Goal: Task Accomplishment & Management: Manage account settings

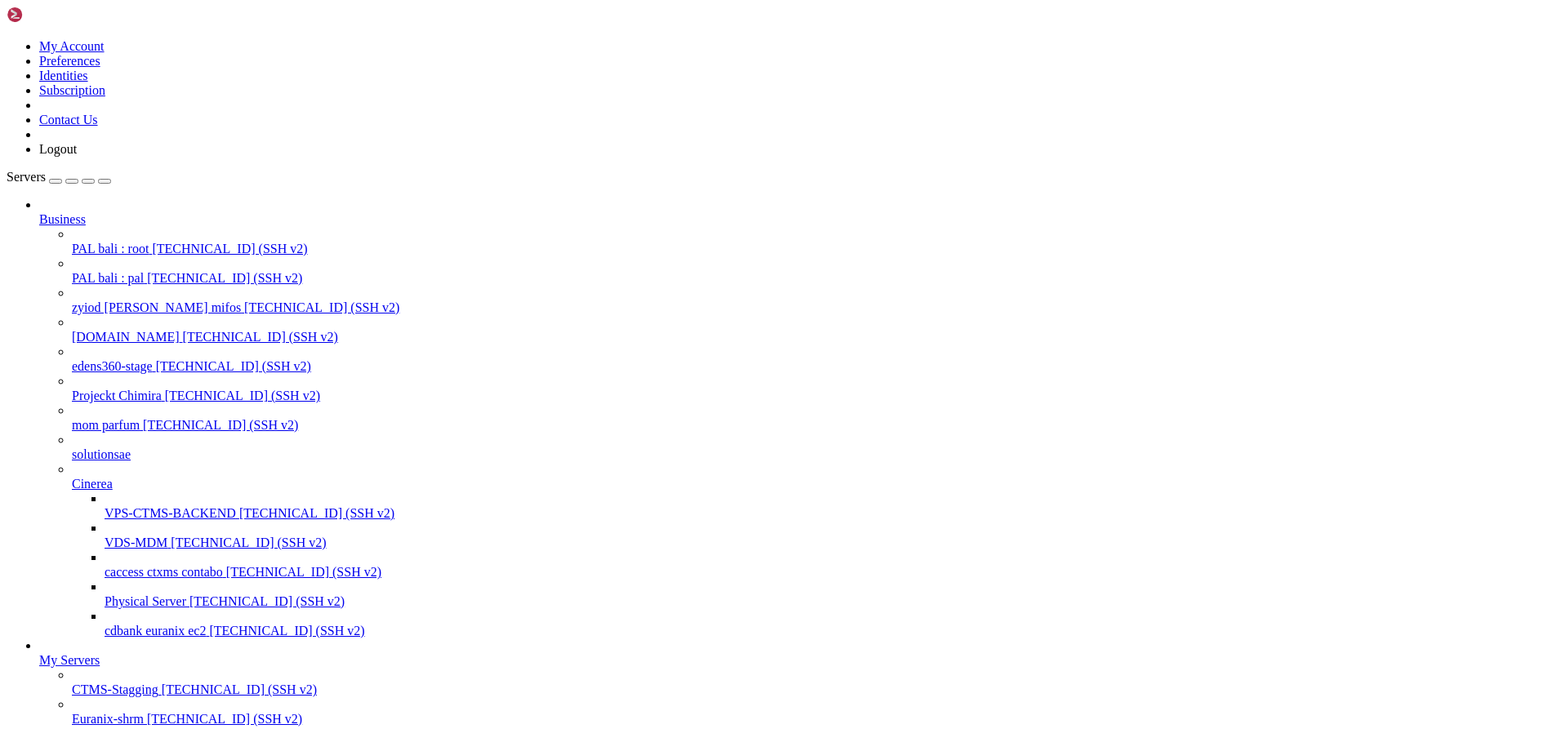
scroll to position [9119, 0]
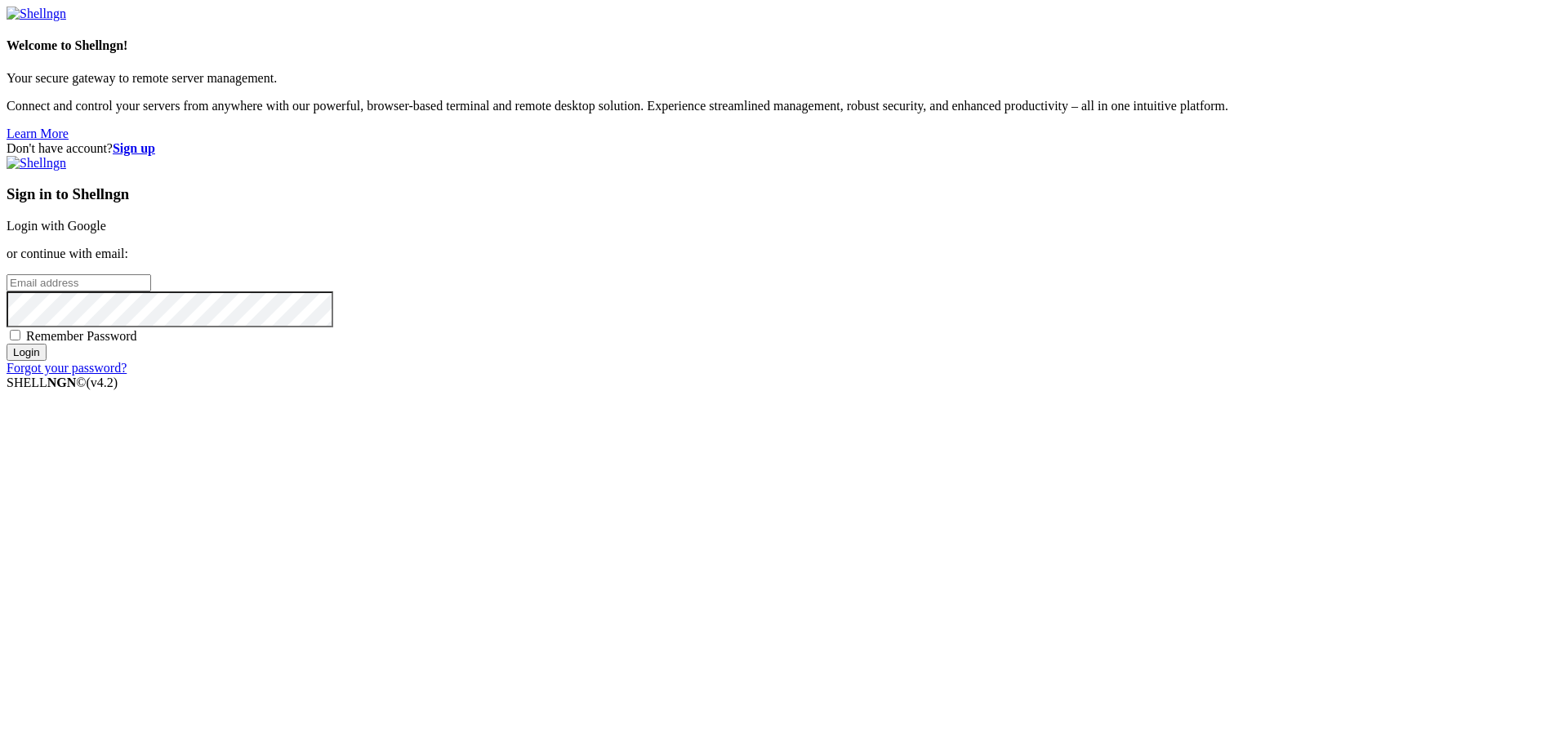
click at [107, 233] on link "Login with Google" at bounding box center [56, 225] width 100 height 14
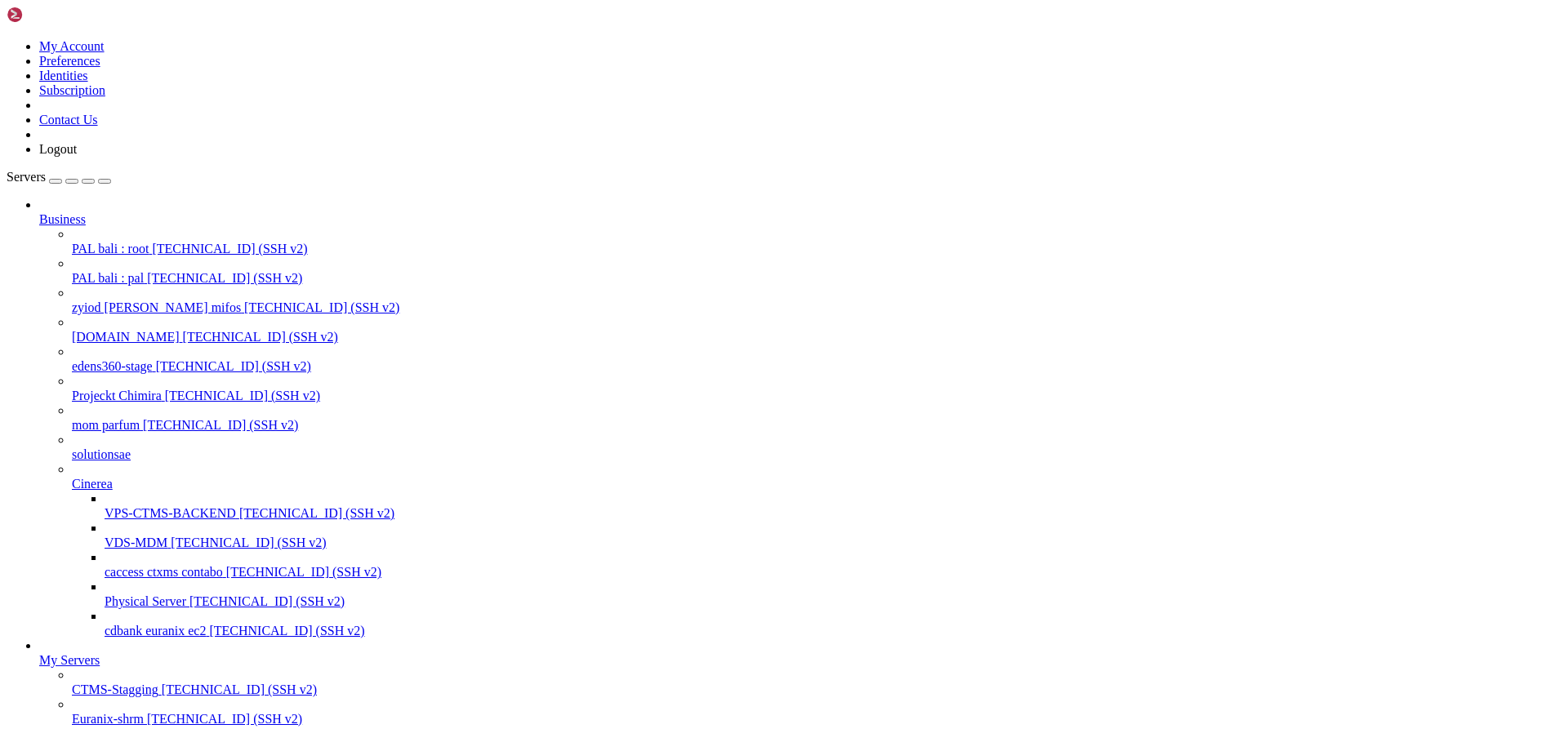
scroll to position [13966, 0]
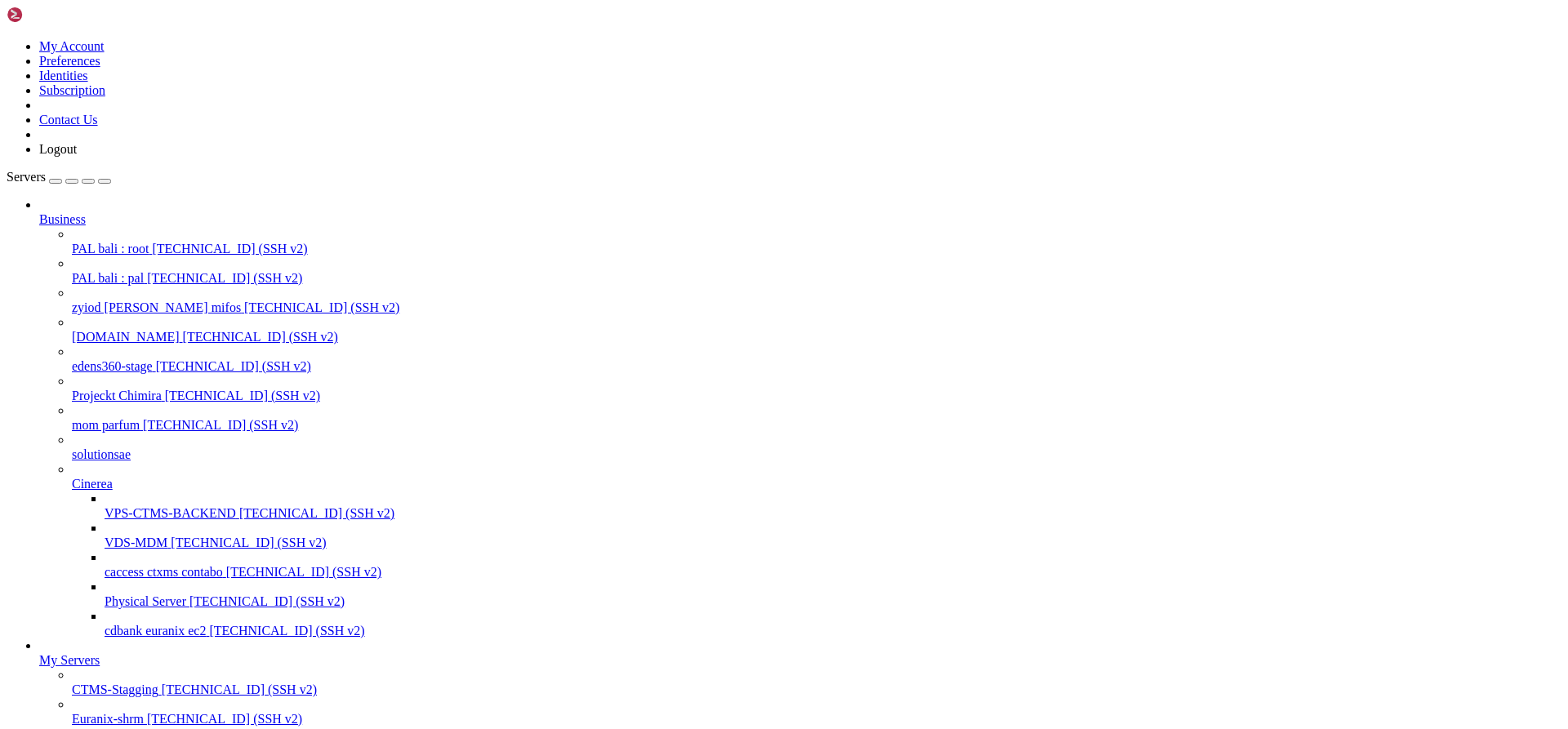
click at [147, 712] on span "[TECHNICAL_ID] (SSH v2)" at bounding box center [225, 719] width 156 height 14
click at [239, 507] on span "[TECHNICAL_ID] (SSH v2)" at bounding box center [317, 513] width 156 height 14
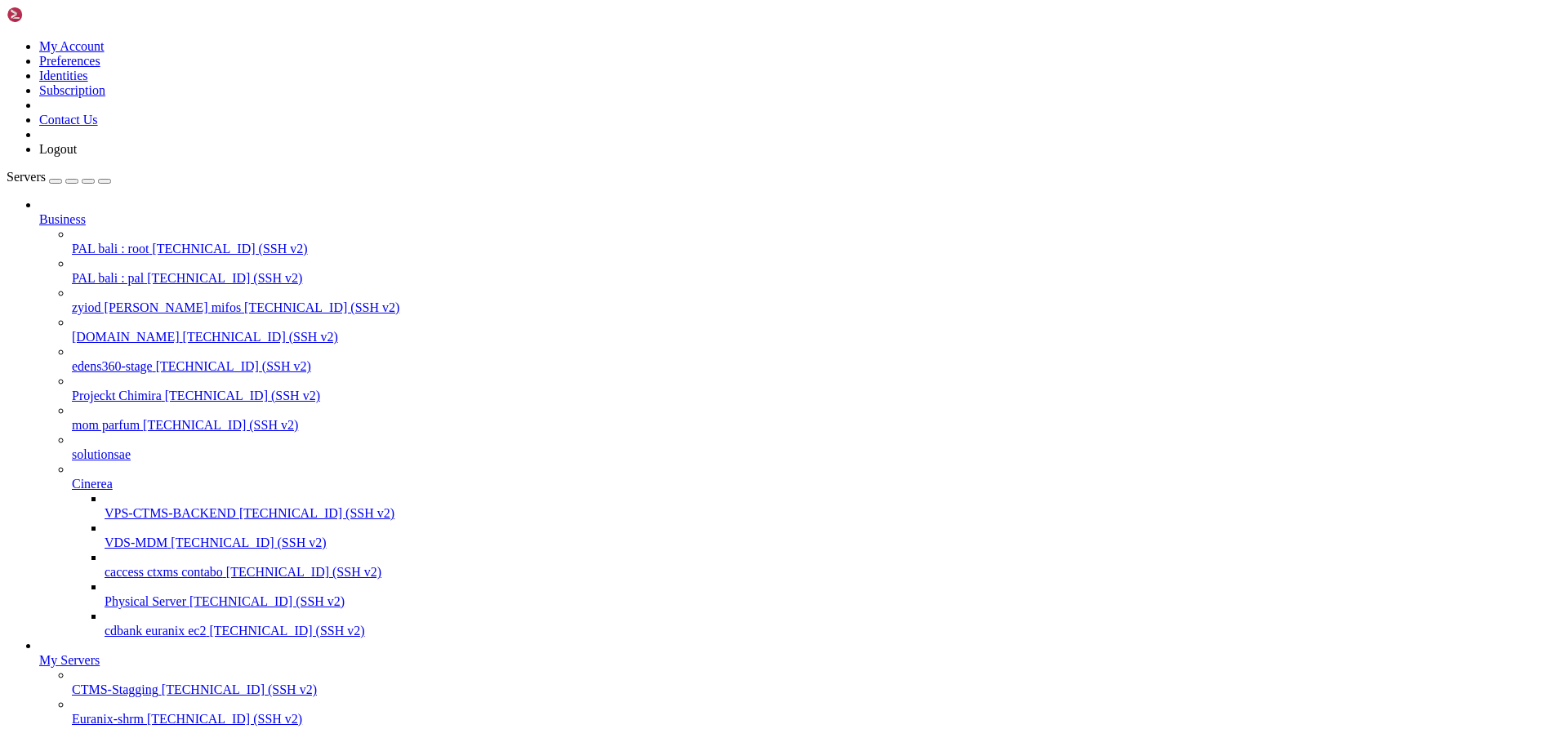
click at [129, 535] on span "VDS-MDM" at bounding box center [136, 542] width 63 height 14
click at [226, 565] on span "[TECHNICAL_ID] (SSH v2)" at bounding box center [304, 572] width 156 height 14
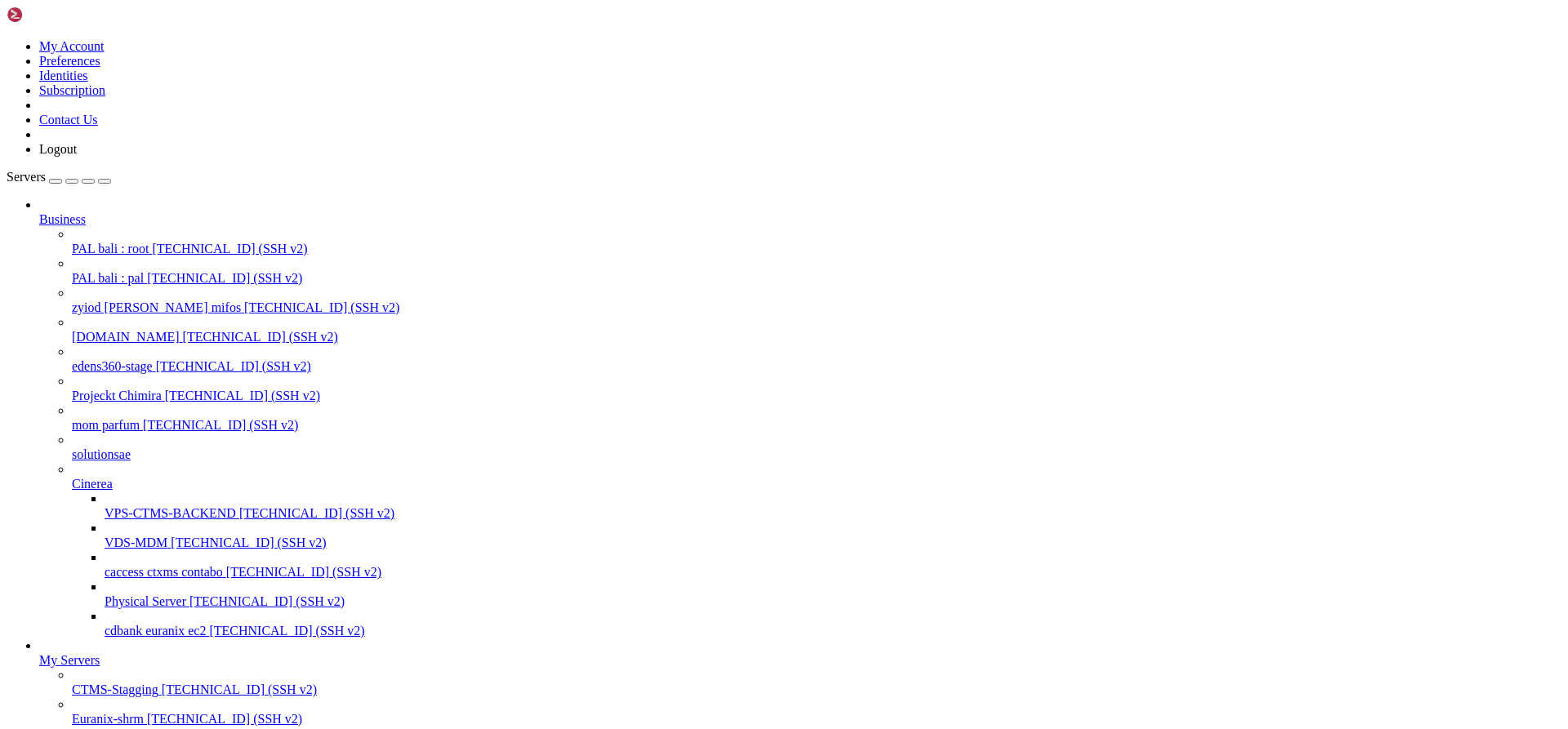
click at [144, 507] on span "VPS-CTMS-BACKEND" at bounding box center [170, 513] width 132 height 14
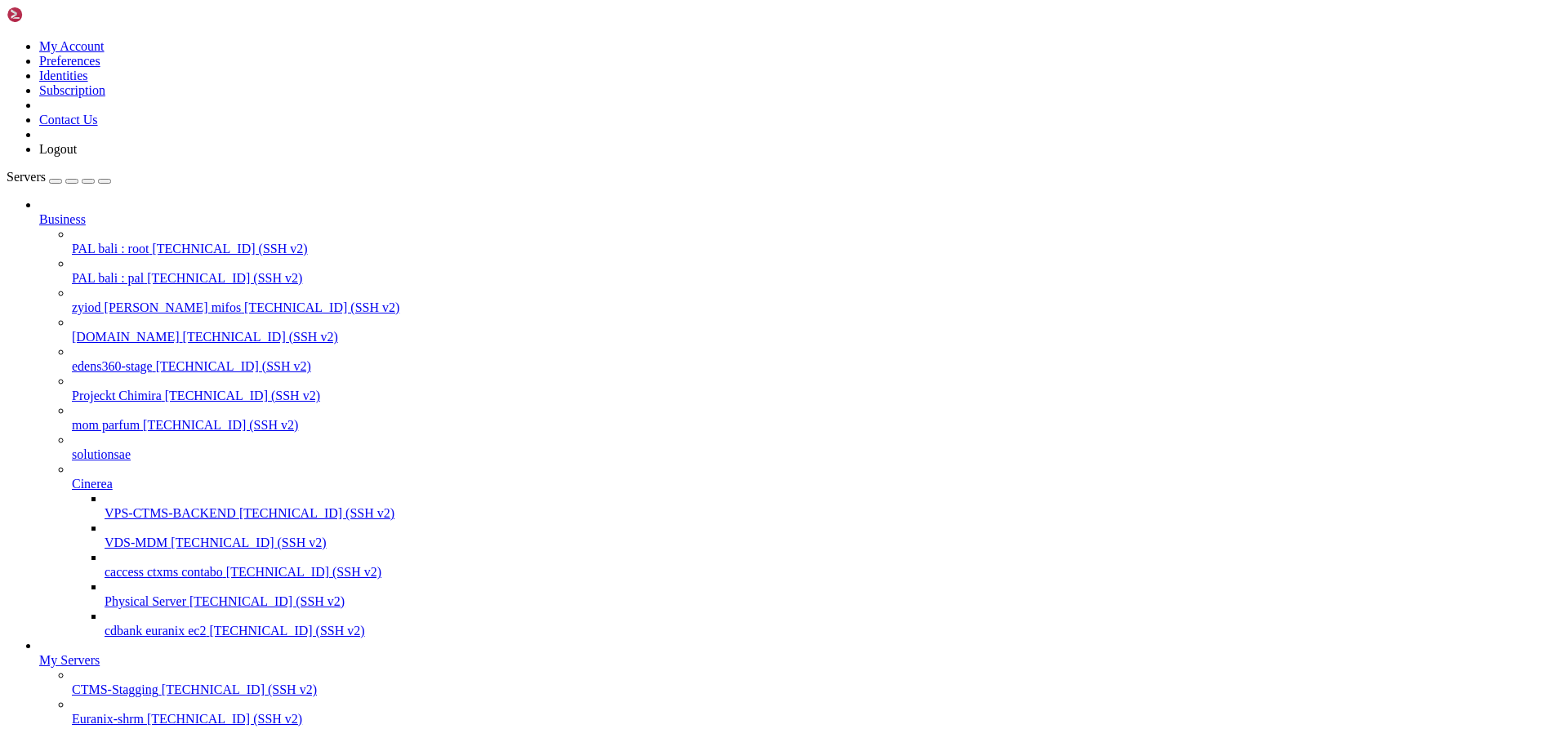
click at [144, 507] on span "VPS-CTMS-BACKEND" at bounding box center [170, 513] width 132 height 14
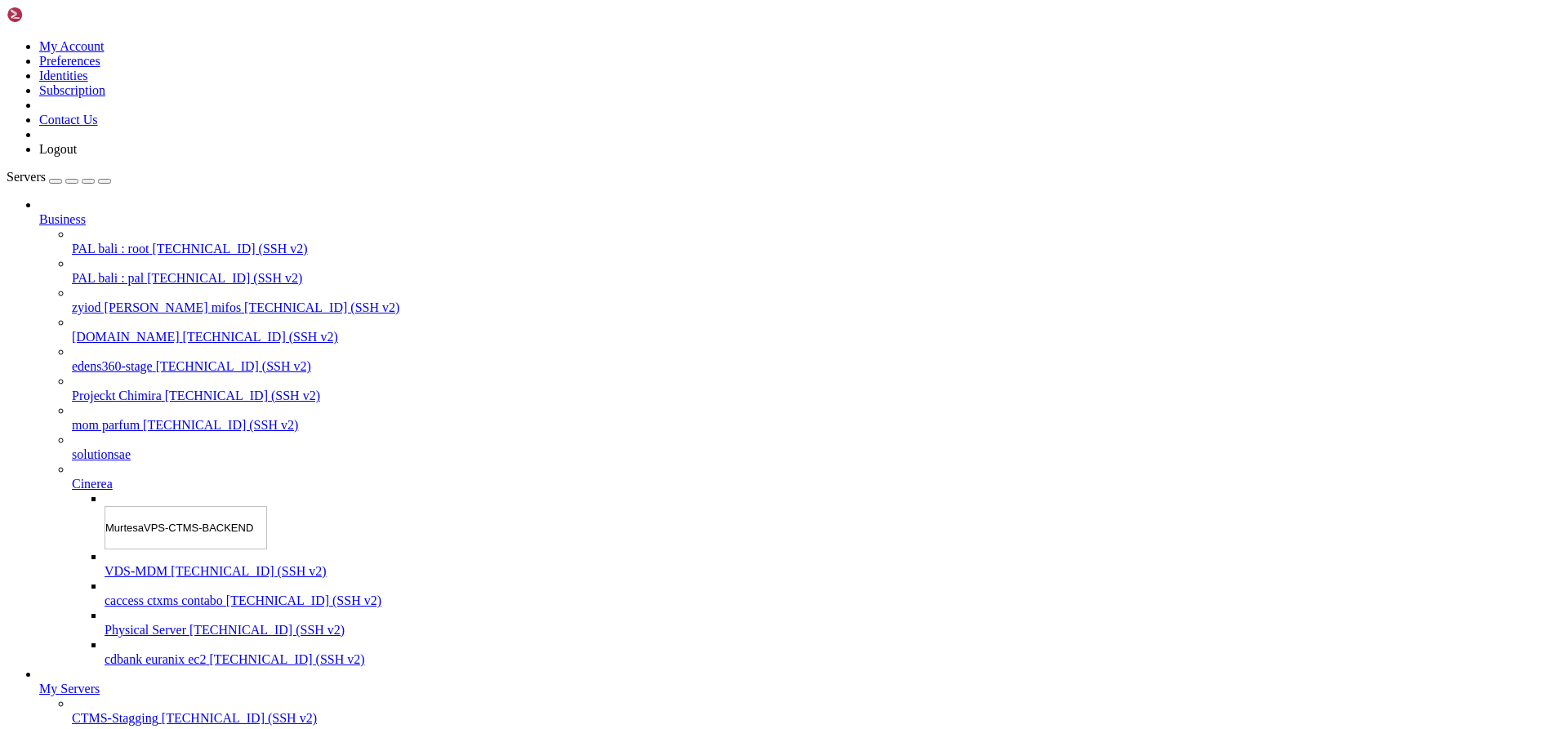
type input "Murtesa-VPS-CTMS-BACKEND"
click at [131, 681] on div "Servers Business PAL bali : root [TECHNICAL_ID] (SSH v2) PAL bali : pal [TECHNI…" at bounding box center [784, 492] width 1555 height 645
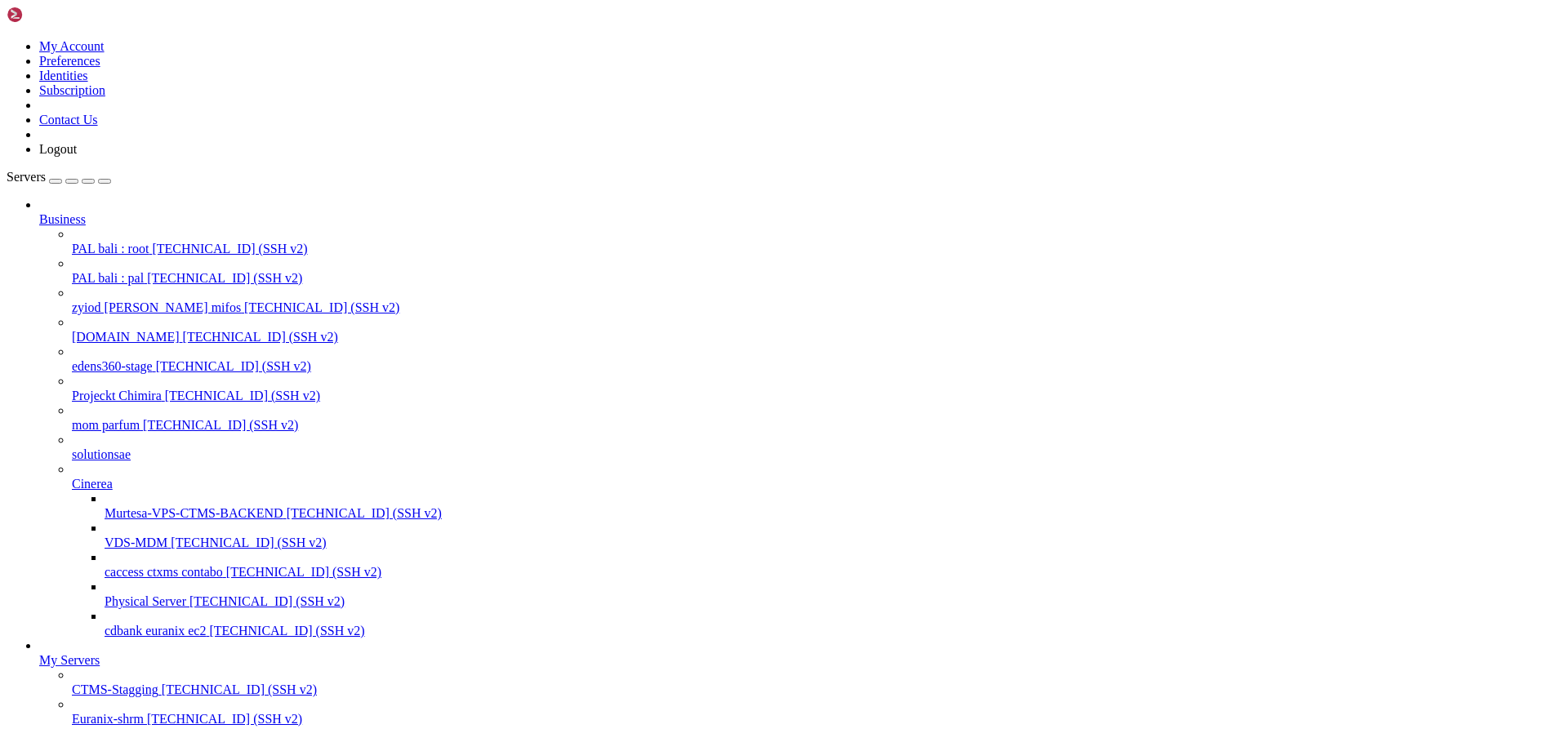
type input "sedawy-contabo 8gb"
click at [144, 639] on div "Servers Business PAL bali : root [TECHNICAL_ID] (SSH v2) PAL bali : pal [TECHNI…" at bounding box center [784, 551] width 1555 height 764
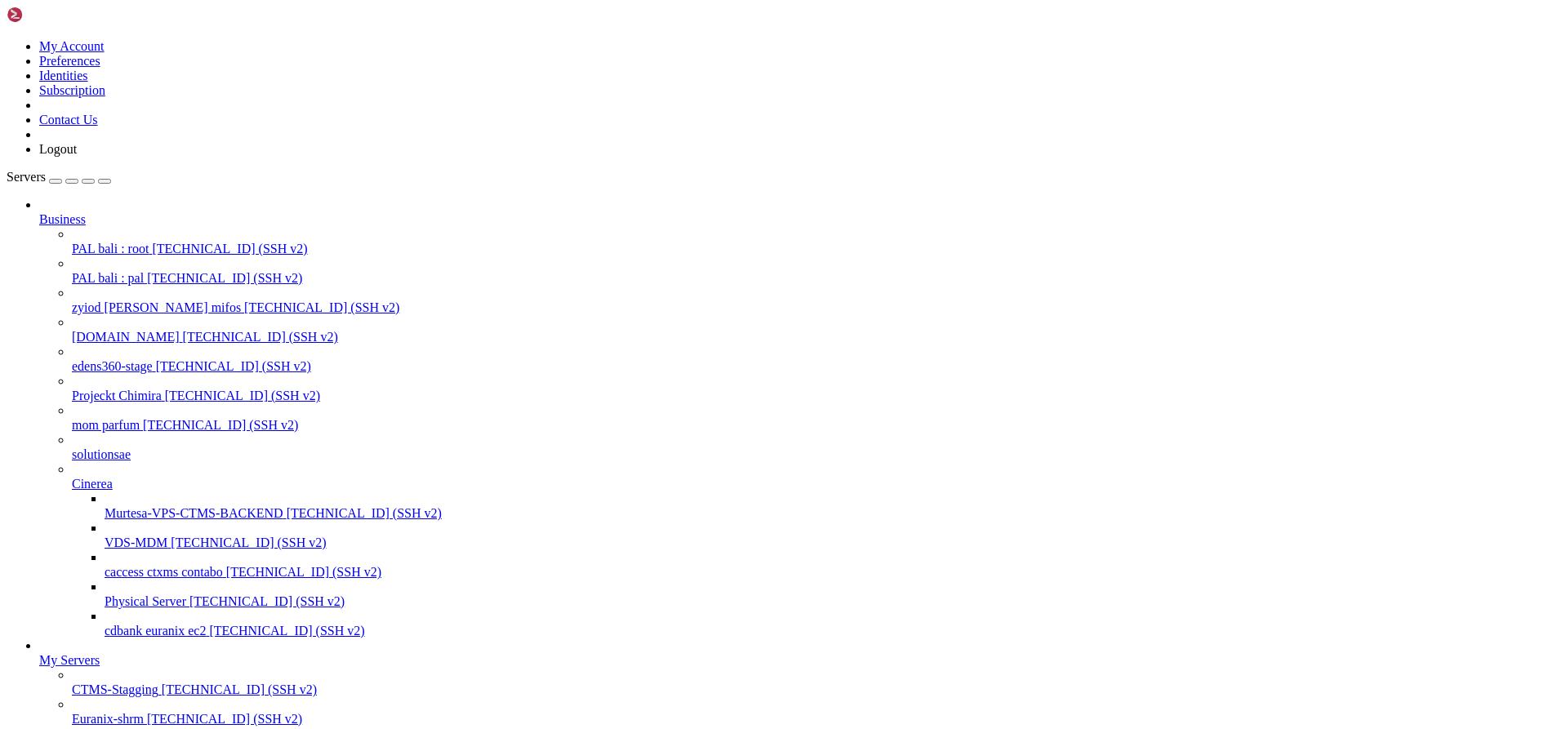
scroll to position [13857, 0]
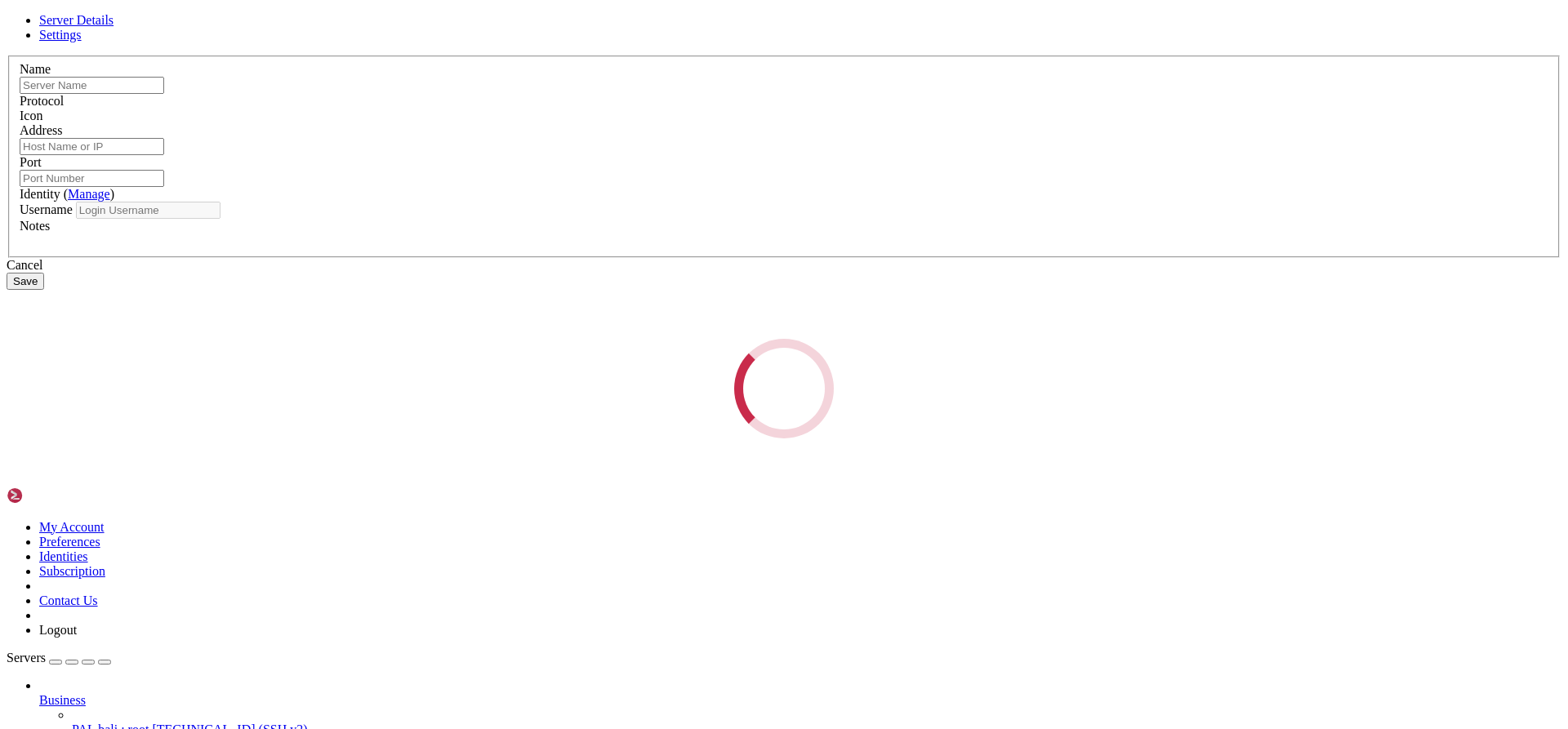
type input "contabo 8gb"
type input "[TECHNICAL_ID]"
type input "22"
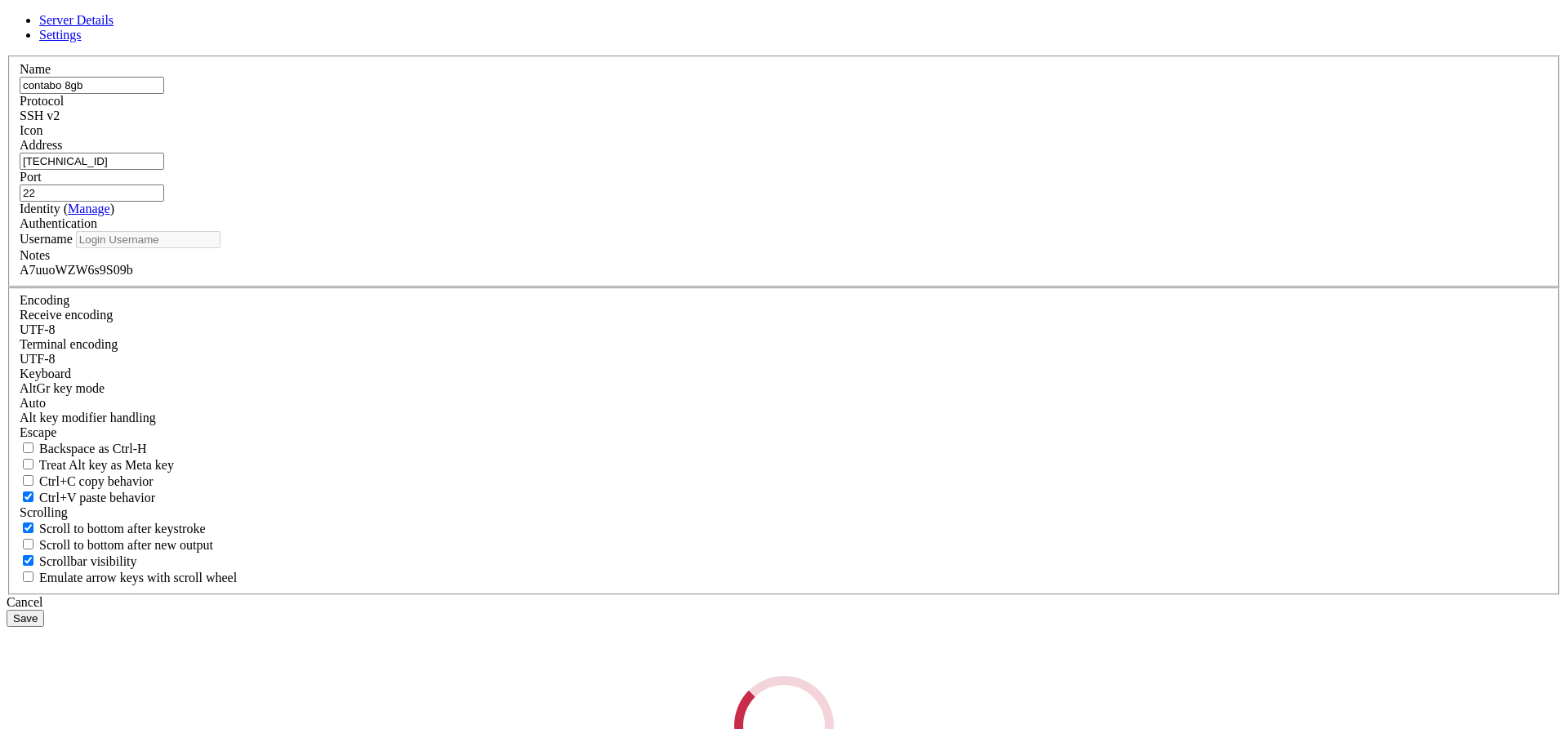
type input "root"
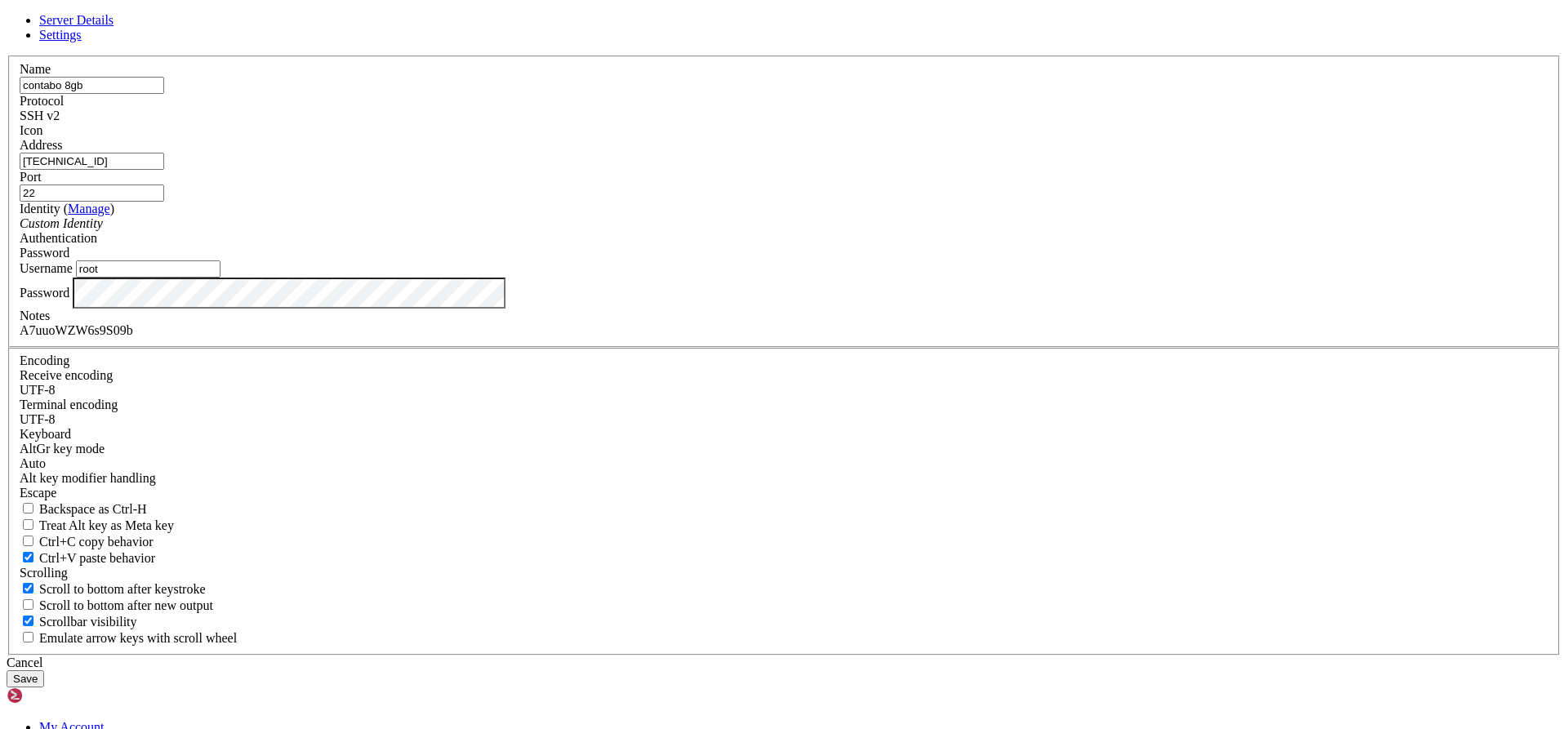
click at [164, 94] on input "contabo 8gb" at bounding box center [92, 85] width 144 height 18
type input "aliouimedamine-contabo 8gb"
click at [44, 671] on button "Save" at bounding box center [25, 679] width 38 height 18
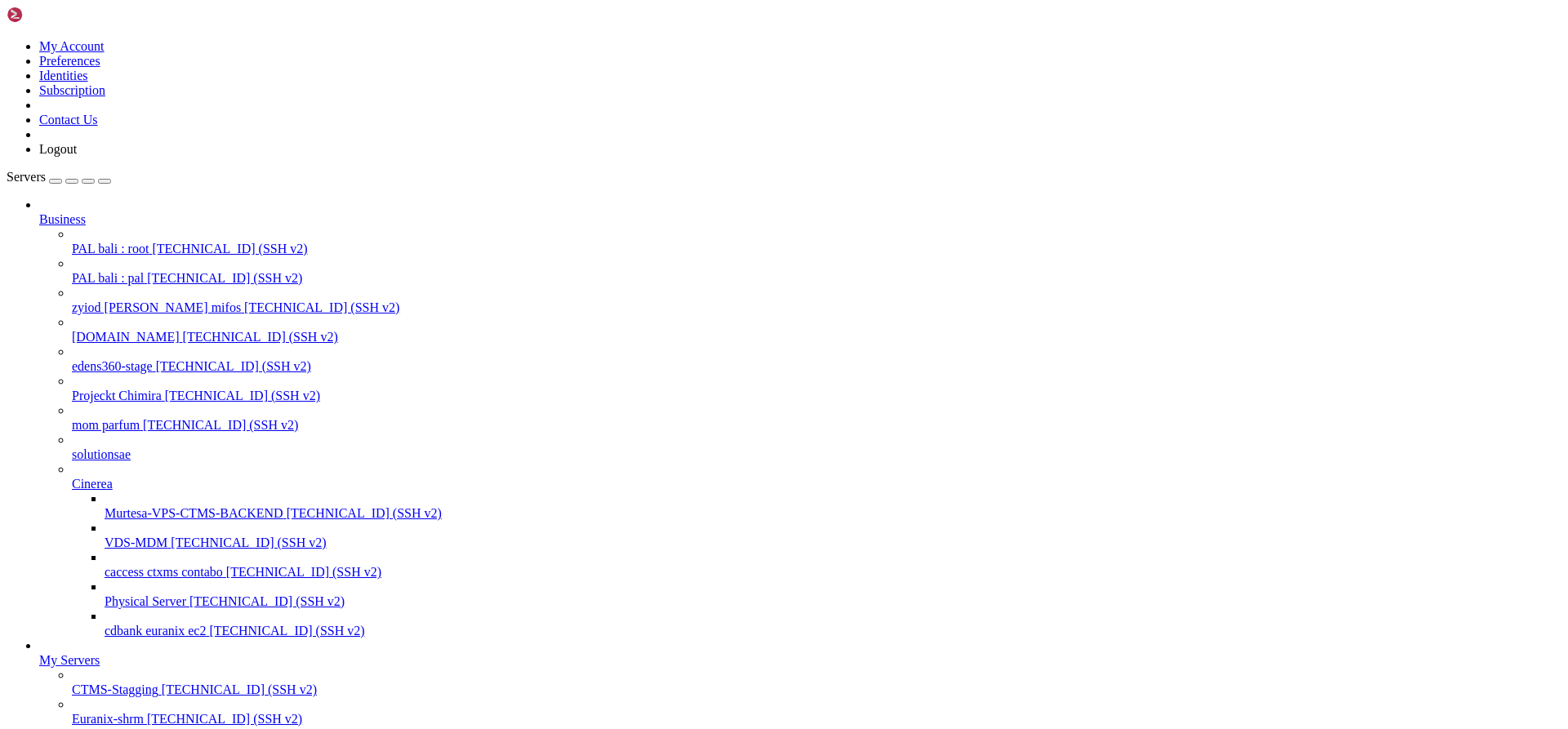
click at [143, 624] on span "cdbank euranix ec2" at bounding box center [155, 631] width 101 height 14
